Goal: Check status: Check status

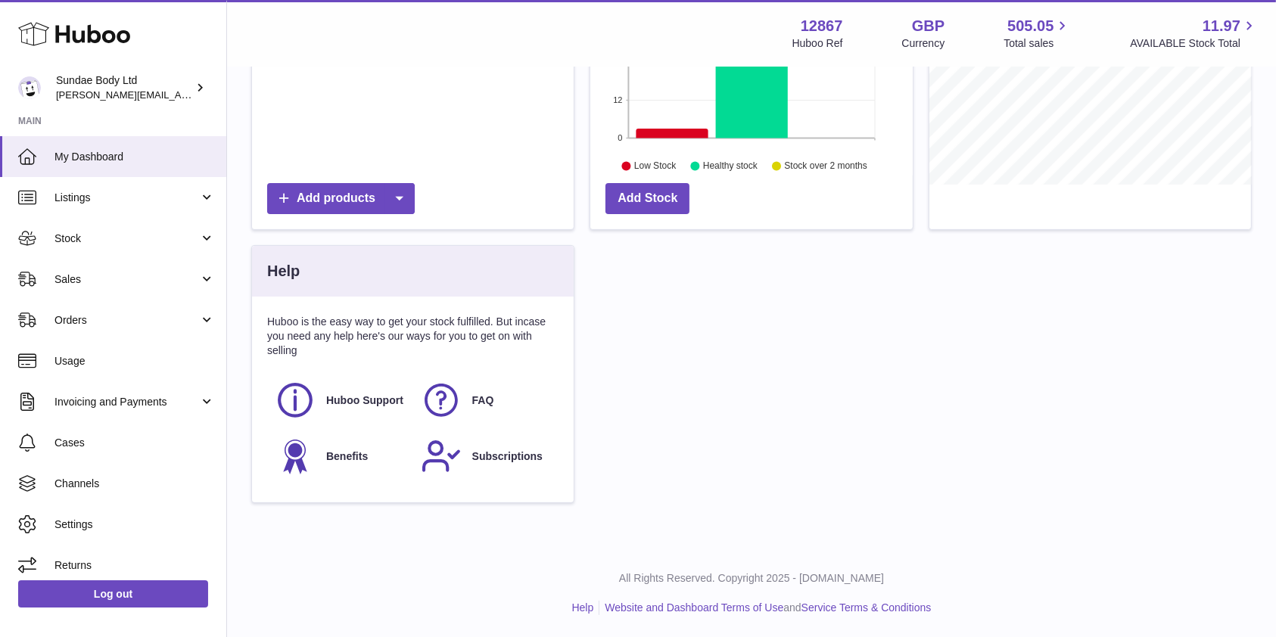
scroll to position [236, 322]
click at [67, 316] on span "Orders" at bounding box center [127, 320] width 145 height 14
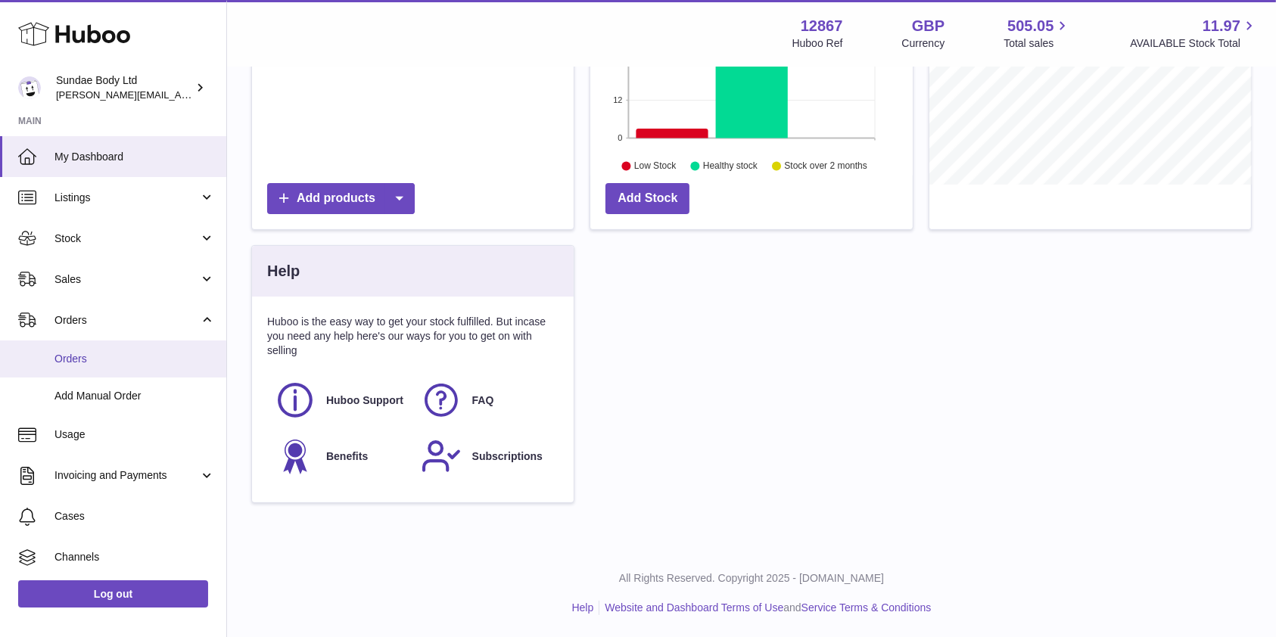
click at [83, 359] on span "Orders" at bounding box center [135, 359] width 160 height 14
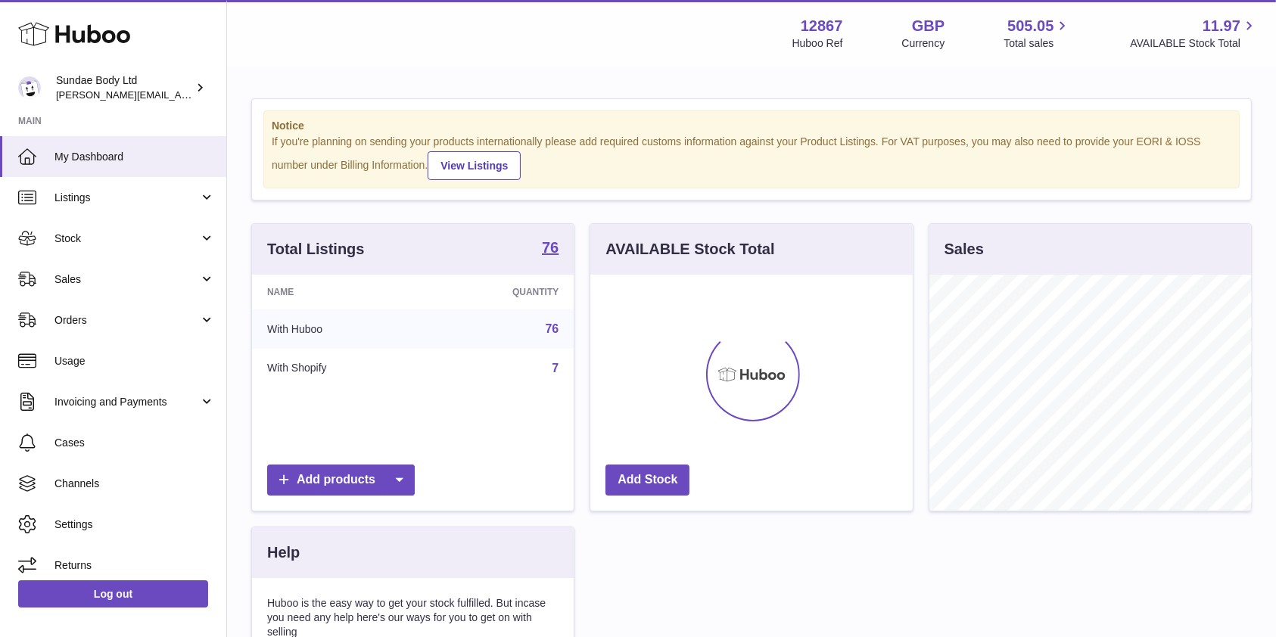
scroll to position [236, 322]
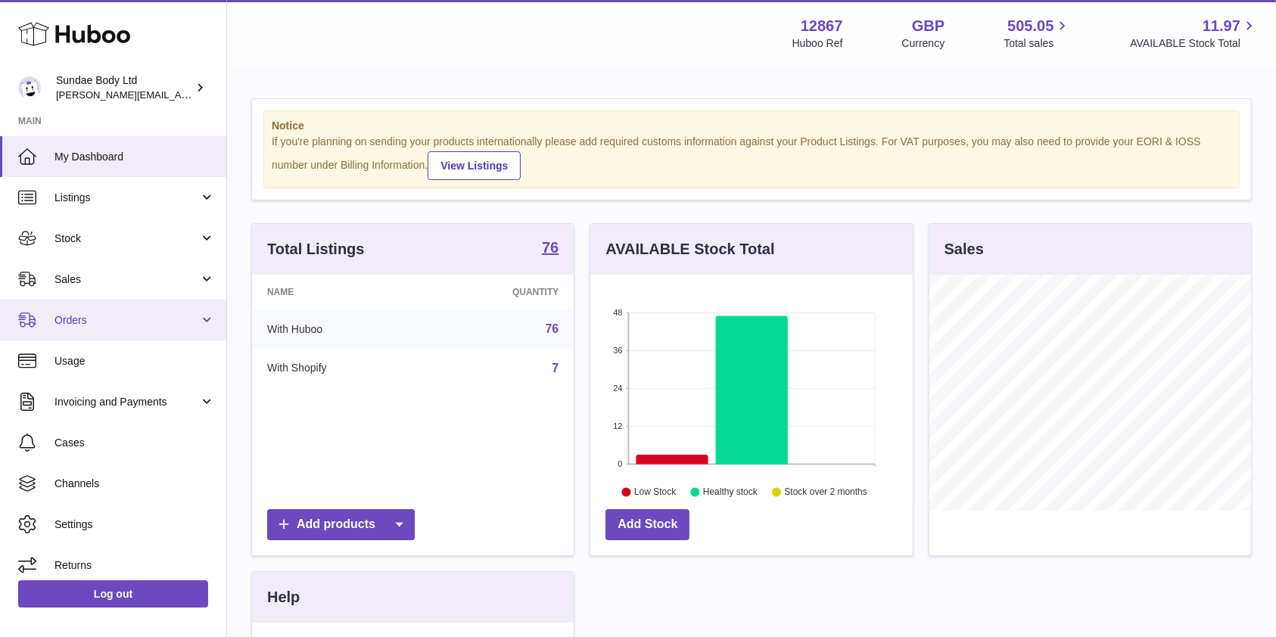
click at [78, 317] on span "Orders" at bounding box center [127, 320] width 145 height 14
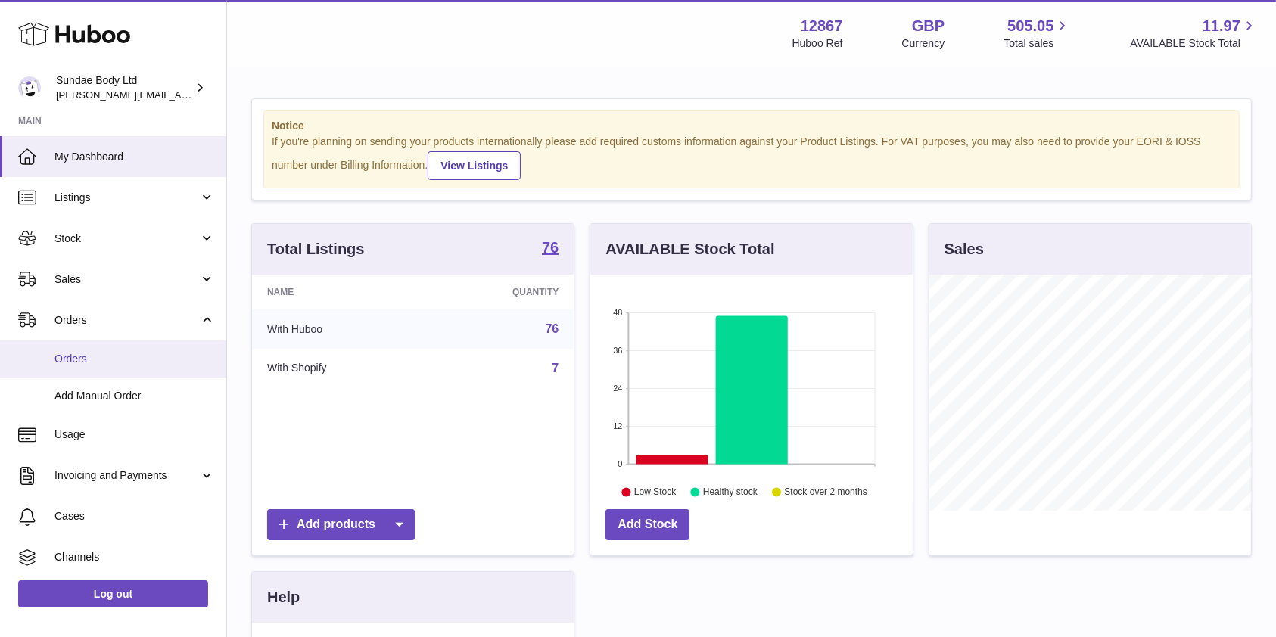
click at [78, 350] on link "Orders" at bounding box center [113, 359] width 226 height 37
click at [82, 358] on span "Orders" at bounding box center [135, 359] width 160 height 14
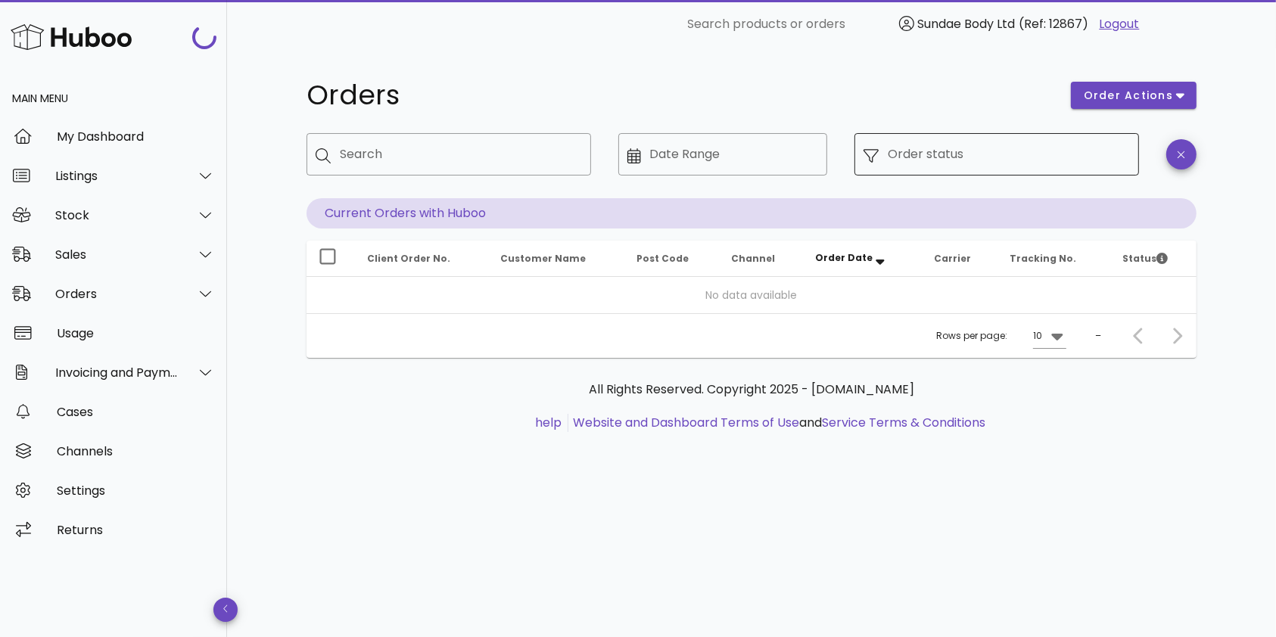
click at [1011, 162] on input "Order status" at bounding box center [1009, 154] width 242 height 24
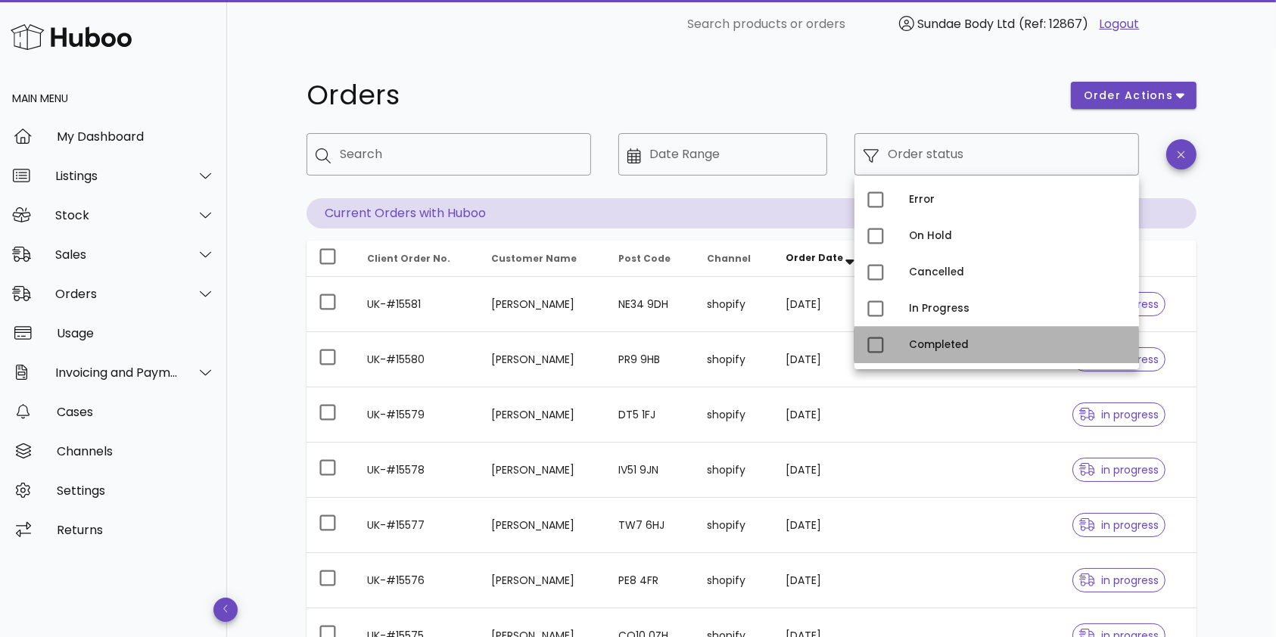
click at [941, 341] on div "Completed" at bounding box center [1018, 345] width 218 height 12
type input "**********"
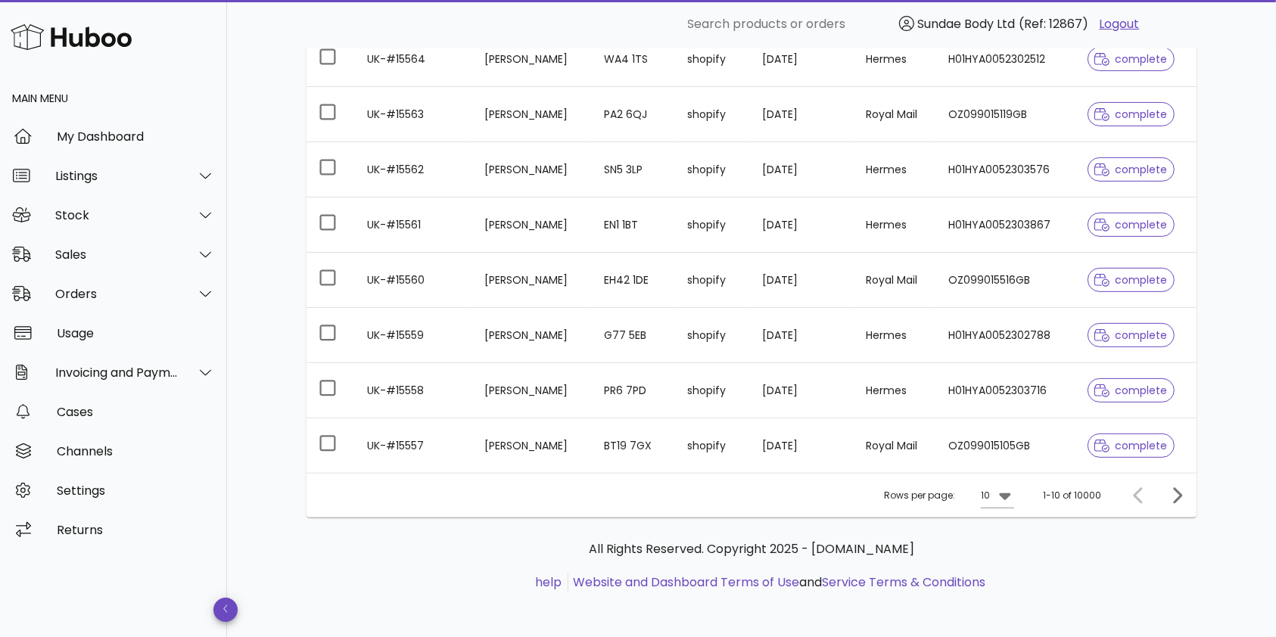
scroll to position [397, 0]
click at [1010, 494] on icon at bounding box center [1004, 494] width 11 height 7
click at [1008, 578] on div "50" at bounding box center [1003, 577] width 15 height 14
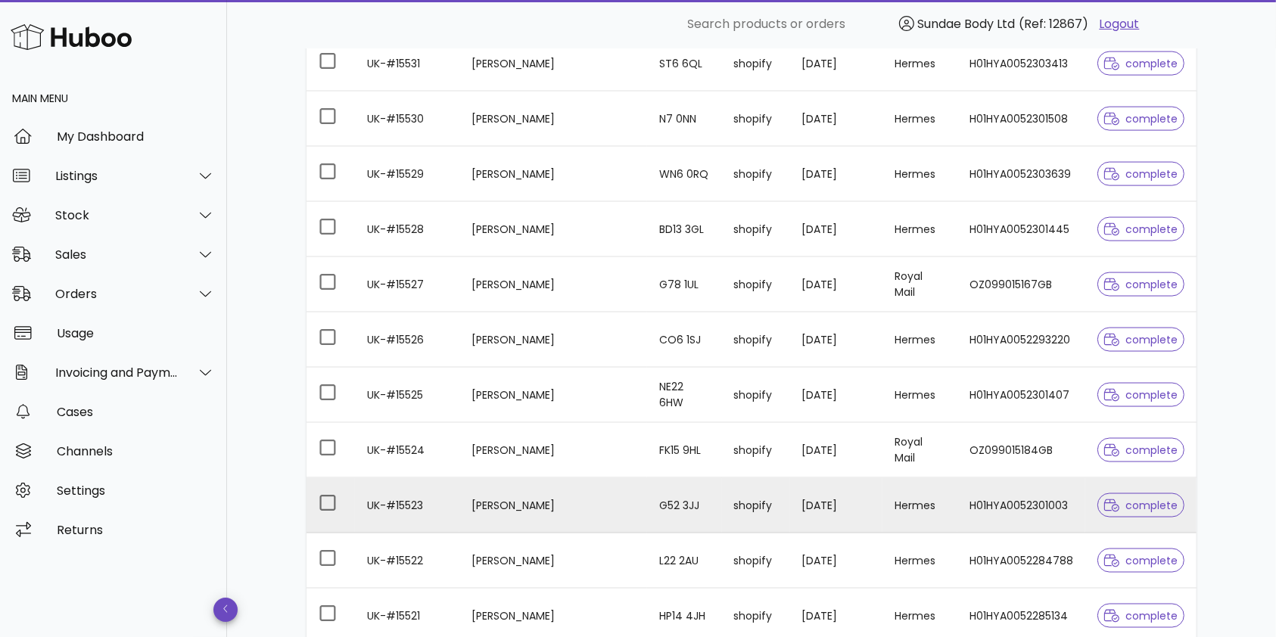
scroll to position [2604, 0]
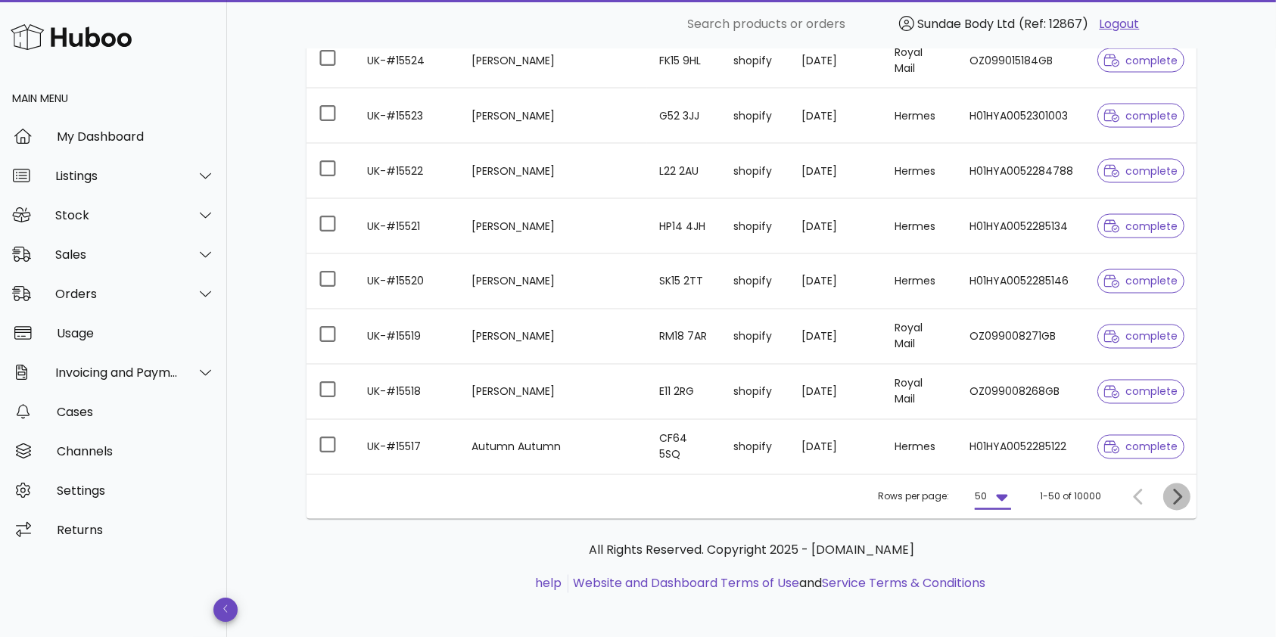
click at [1178, 489] on icon "Next page" at bounding box center [1177, 497] width 9 height 16
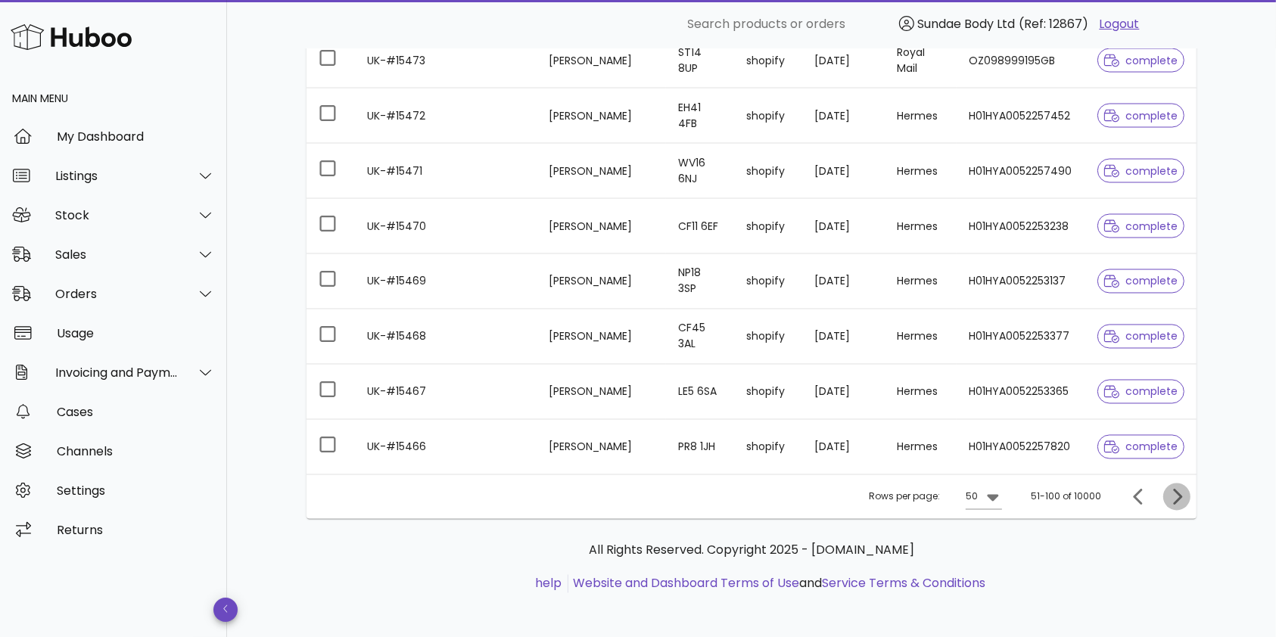
click at [1172, 488] on icon "Next page" at bounding box center [1177, 497] width 18 height 18
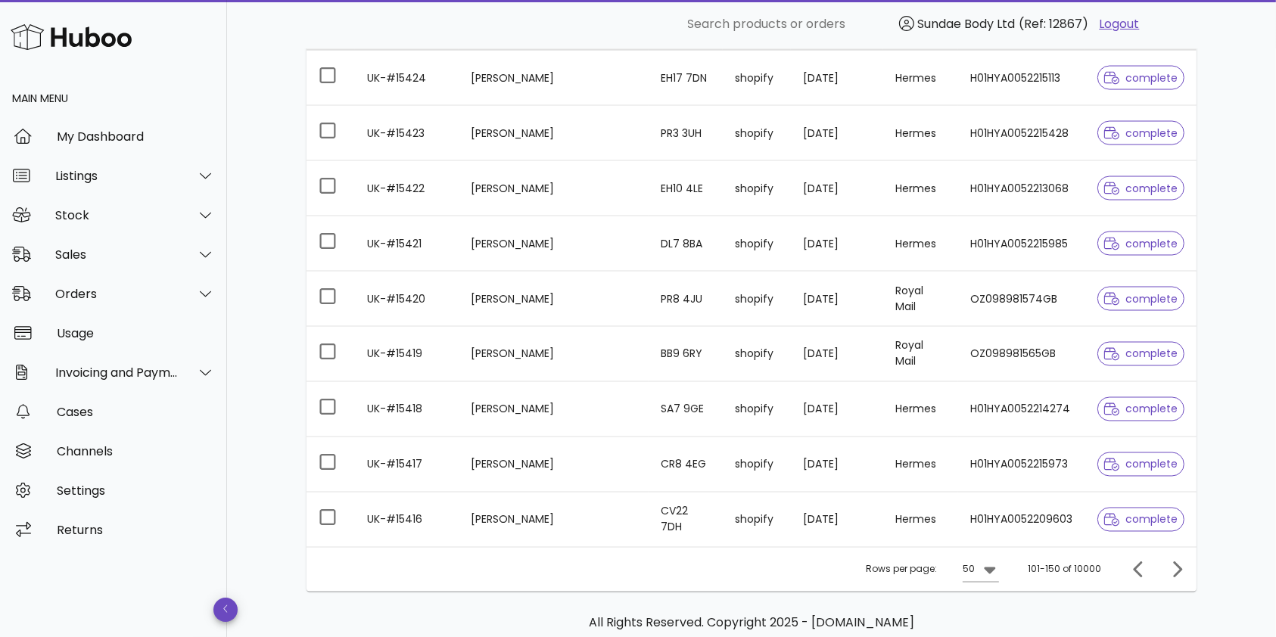
scroll to position [2604, 0]
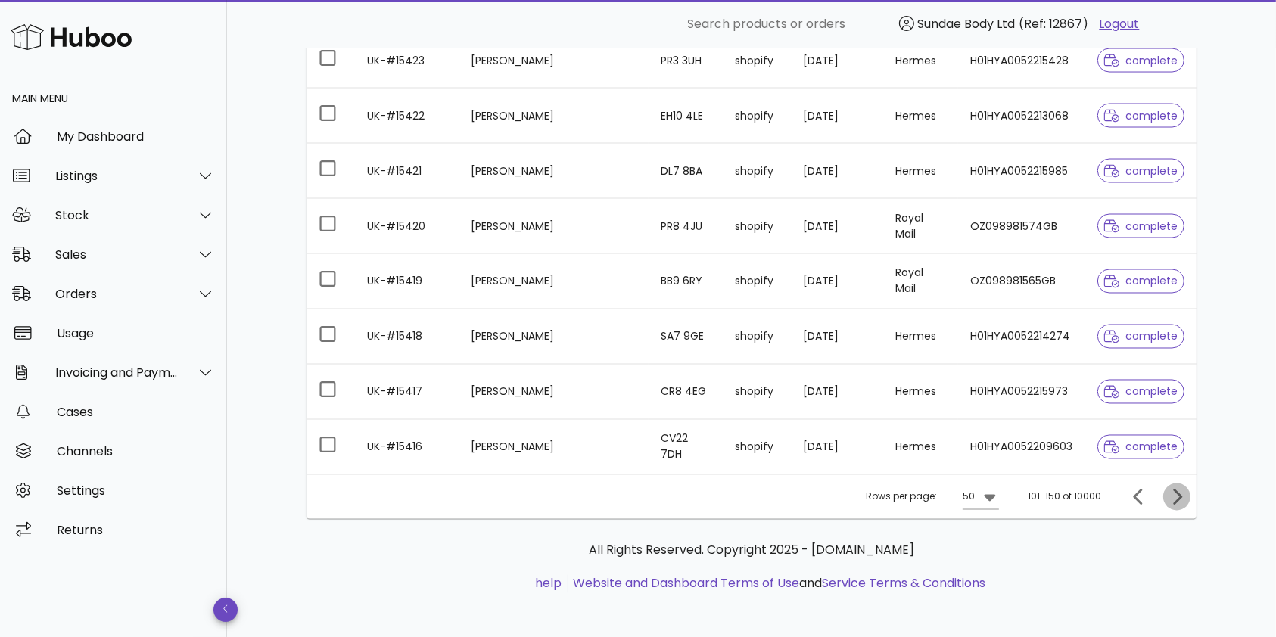
click at [1182, 489] on icon "Next page" at bounding box center [1177, 497] width 18 height 18
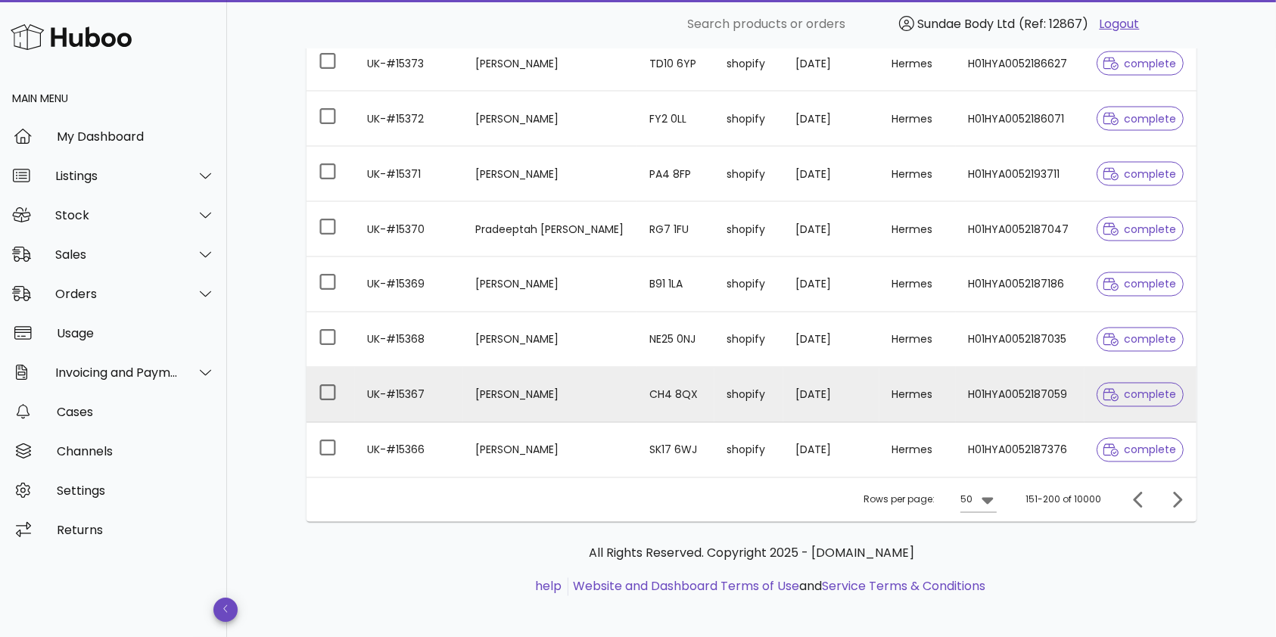
scroll to position [2604, 0]
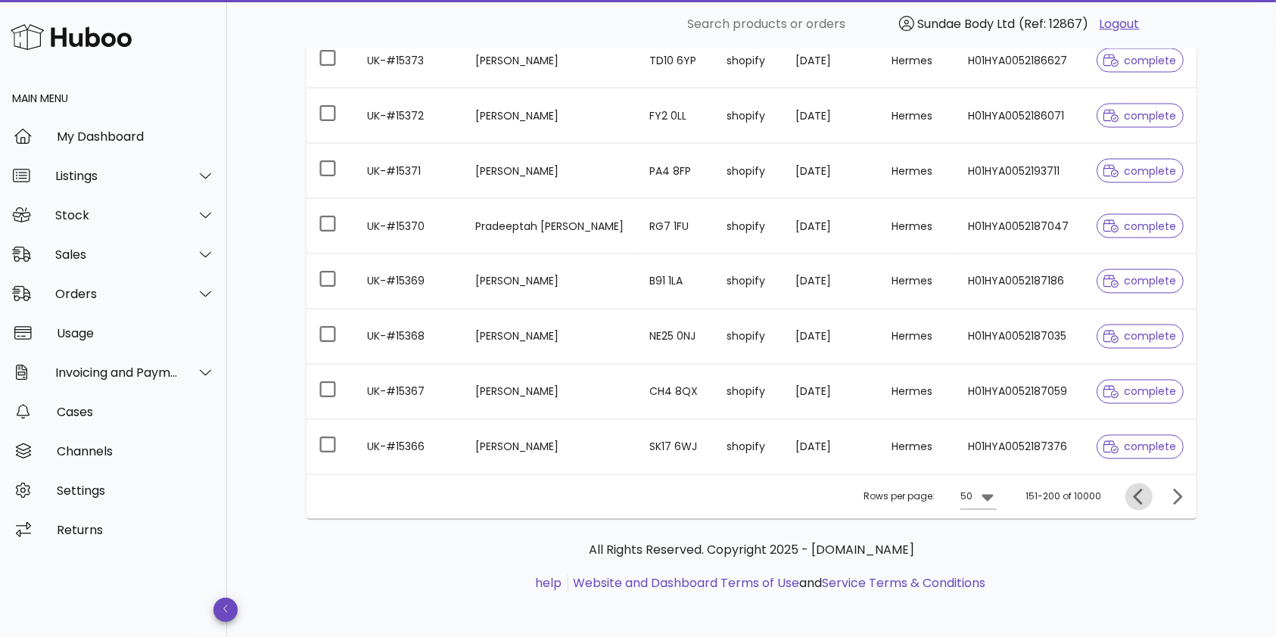
click at [1140, 493] on icon "Previous page" at bounding box center [1139, 497] width 18 height 18
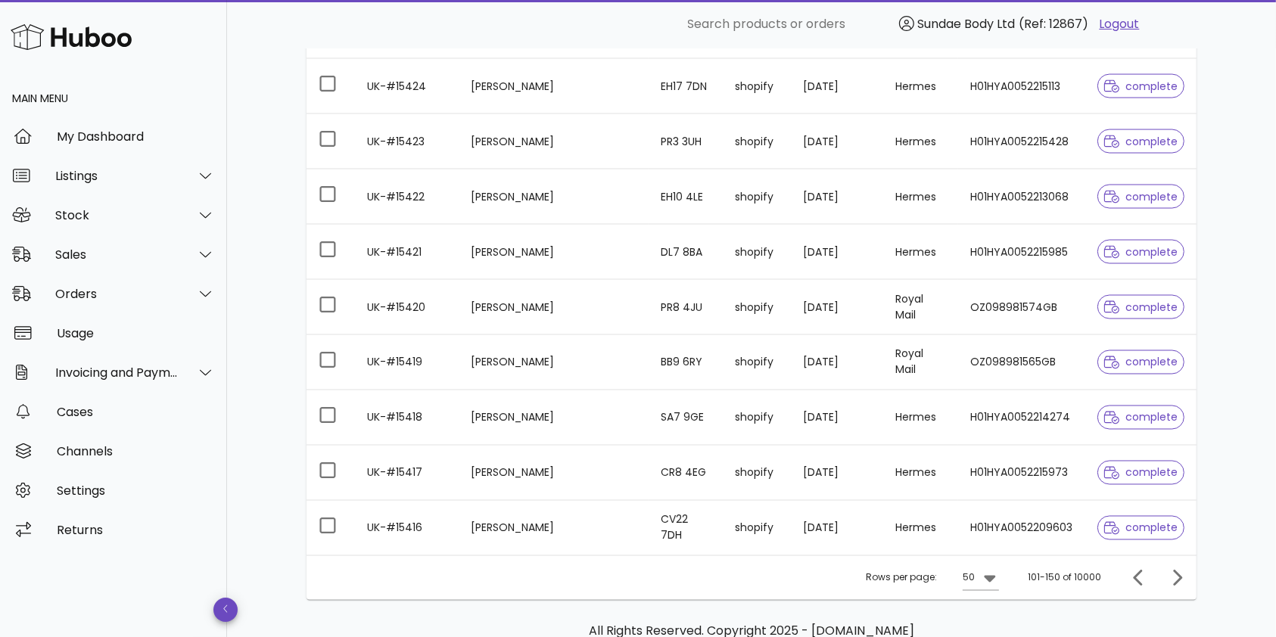
scroll to position [2604, 0]
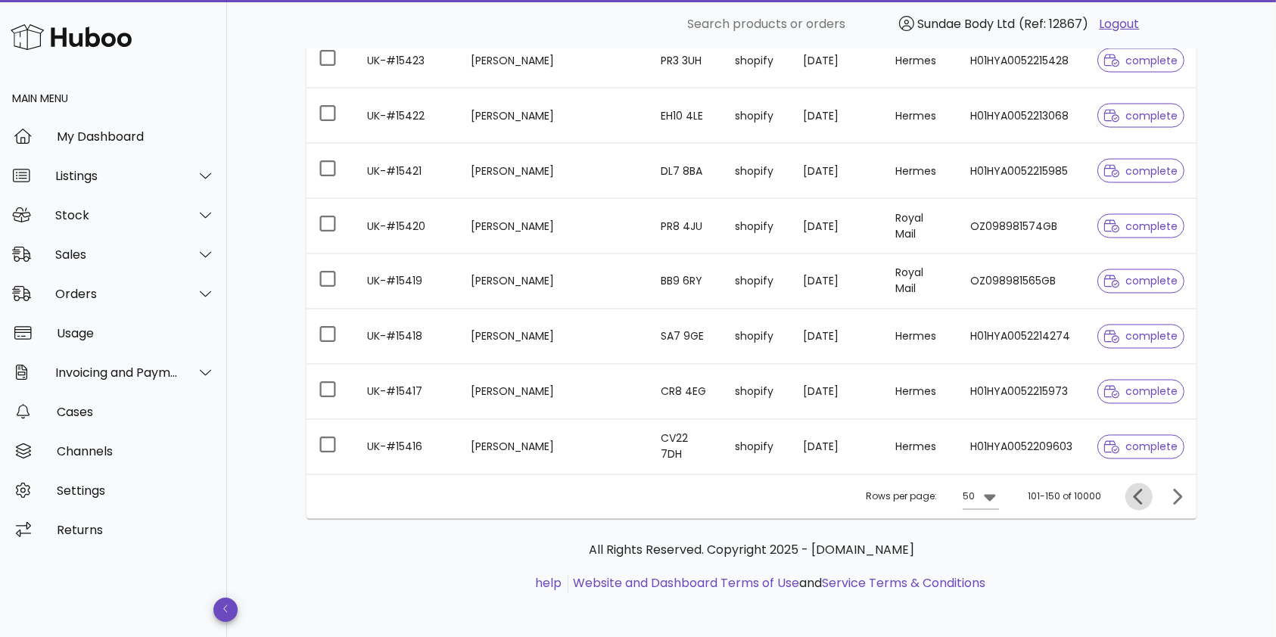
click at [1133, 488] on icon "Previous page" at bounding box center [1139, 497] width 18 height 18
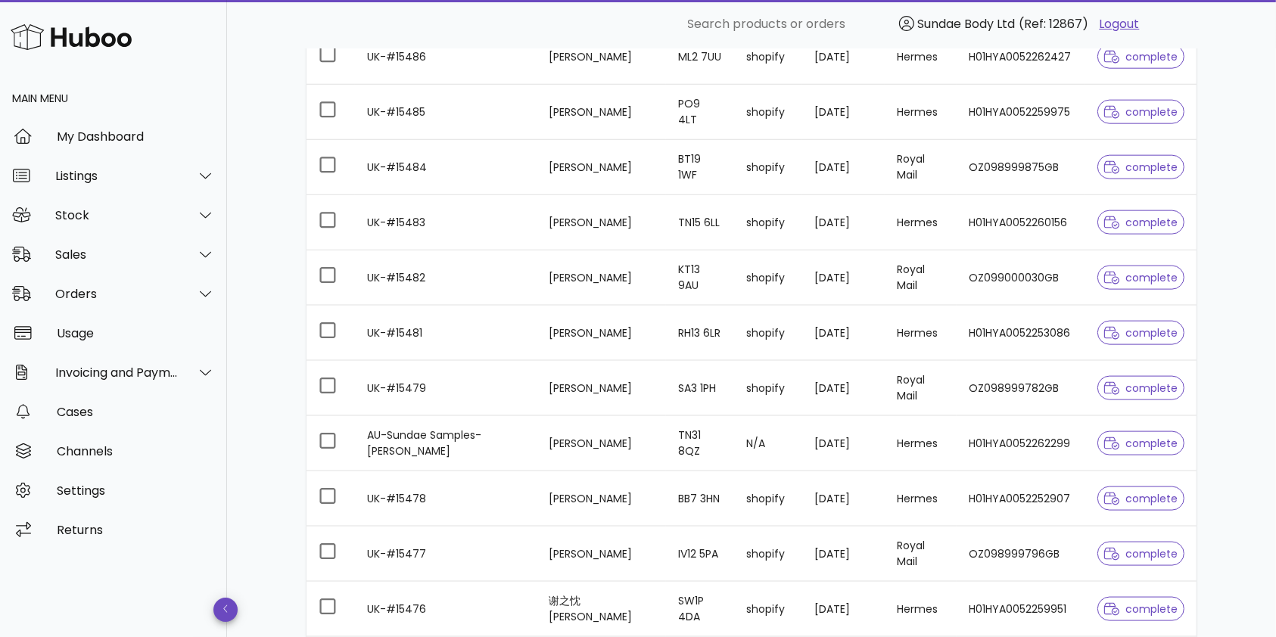
scroll to position [1898, 0]
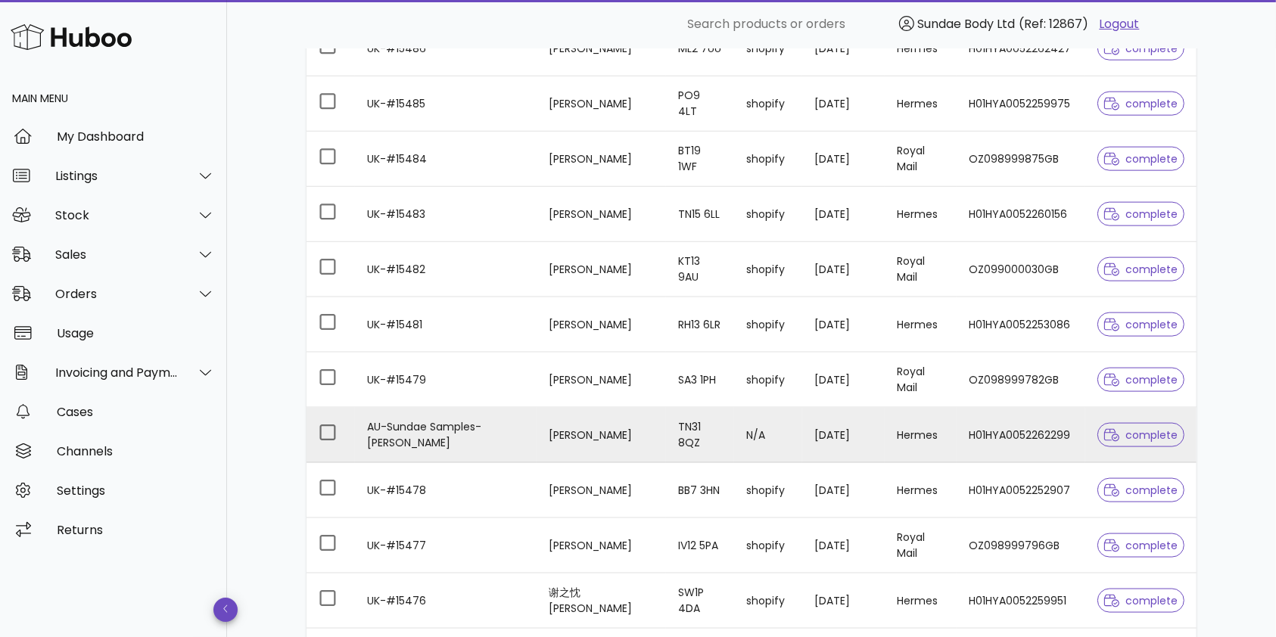
click at [1017, 433] on td "H01HYA0052262299" at bounding box center [1021, 435] width 129 height 55
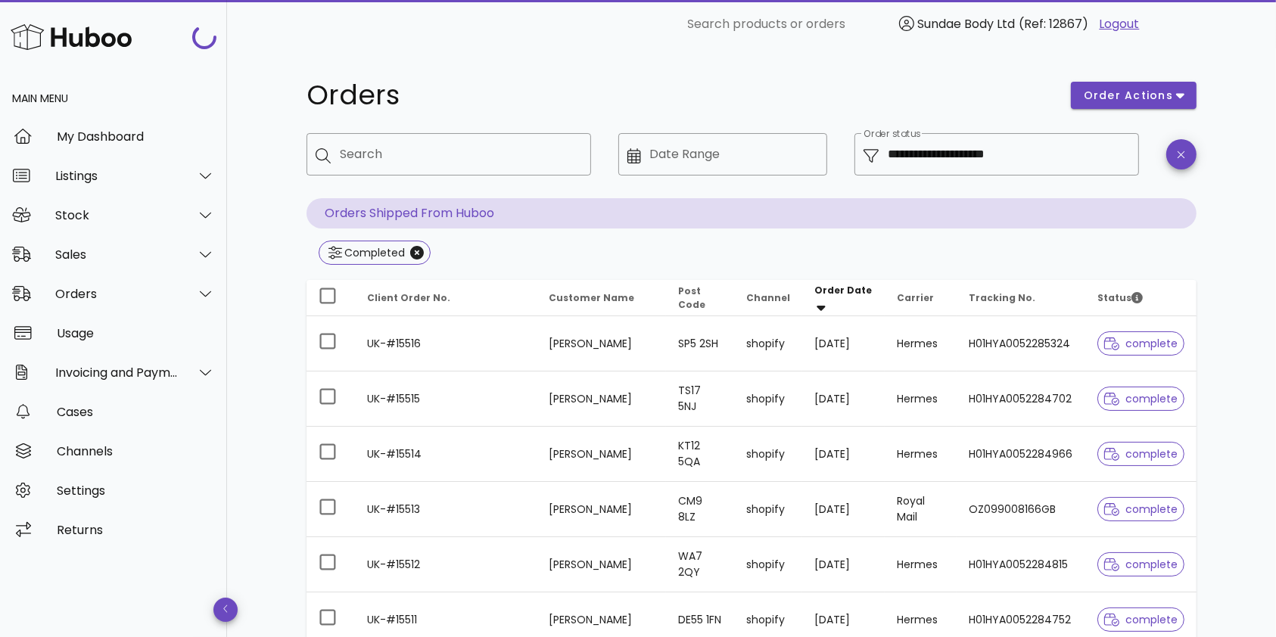
scroll to position [1898, 0]
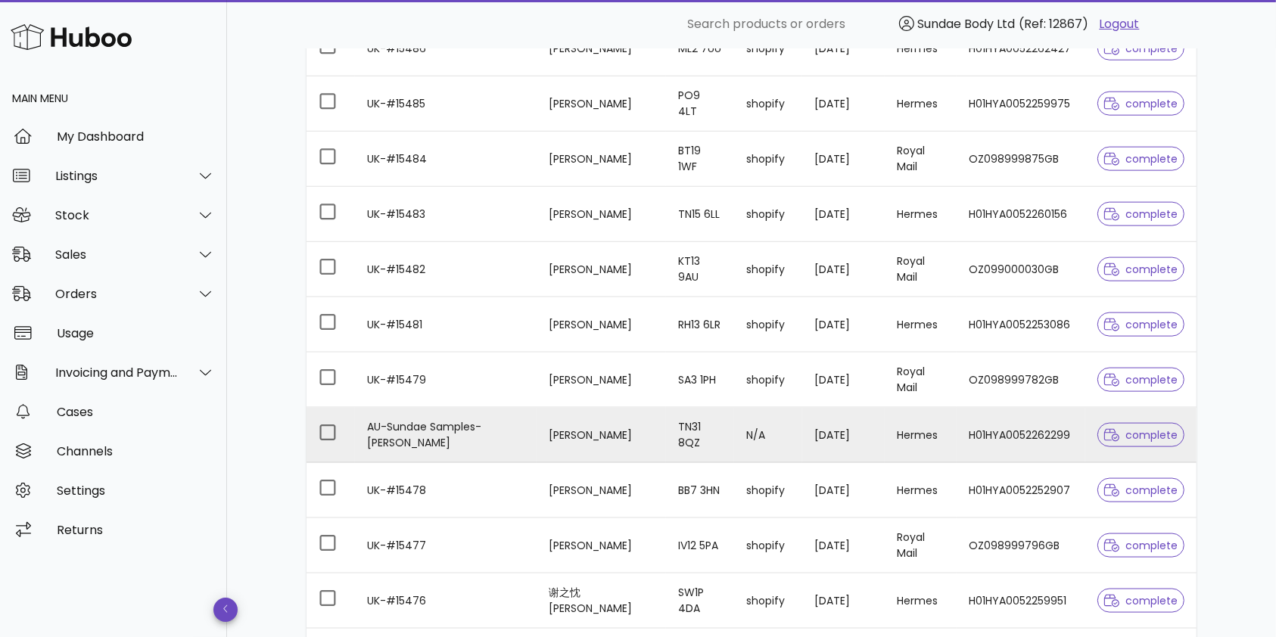
click at [918, 433] on td "Hermes" at bounding box center [921, 435] width 72 height 55
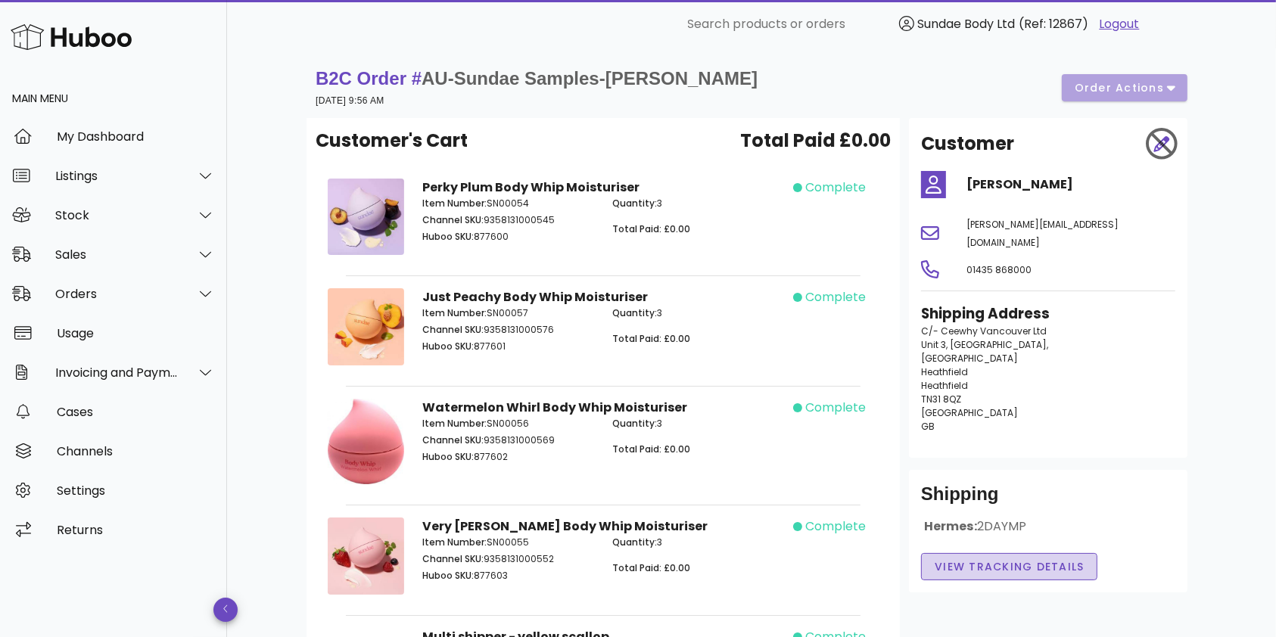
click at [976, 559] on span "View Tracking details" at bounding box center [1009, 567] width 151 height 16
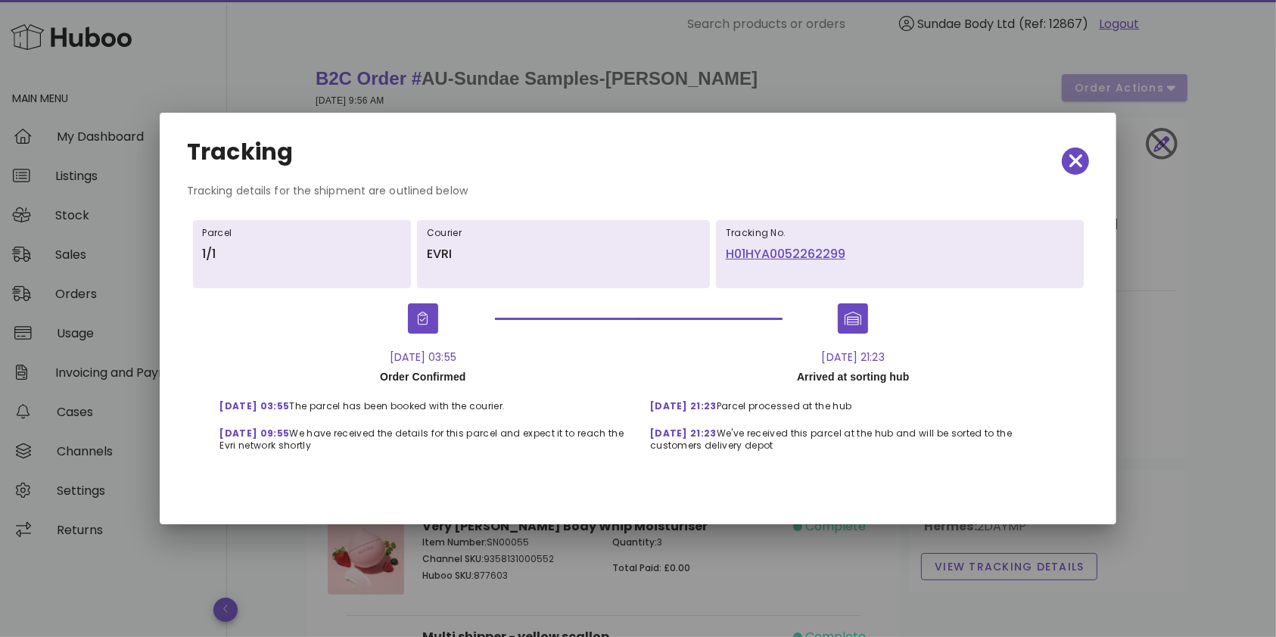
click at [809, 252] on link "H01HYA0052262299" at bounding box center [900, 254] width 348 height 18
